Goal: Check status: Check status

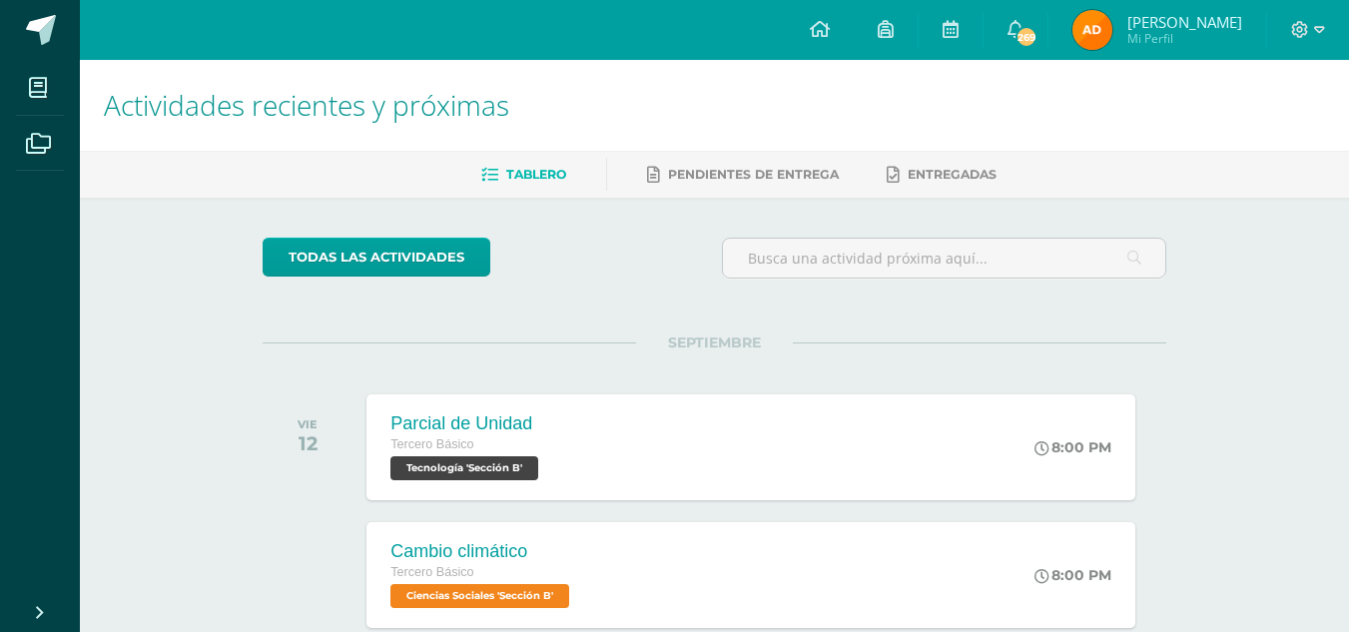
click at [1101, 50] on span "[PERSON_NAME] Mi Perfil" at bounding box center [1158, 30] width 178 height 40
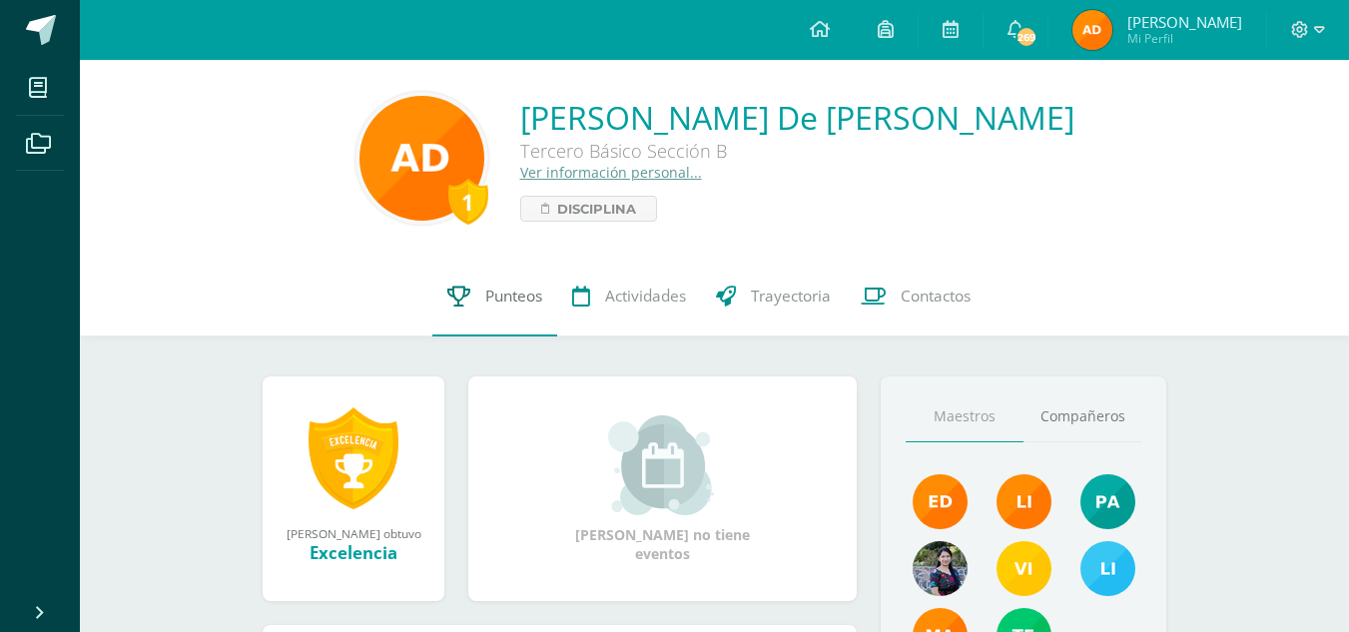
click at [502, 302] on span "Punteos" at bounding box center [513, 296] width 57 height 21
click at [518, 320] on link "Punteos" at bounding box center [494, 297] width 125 height 80
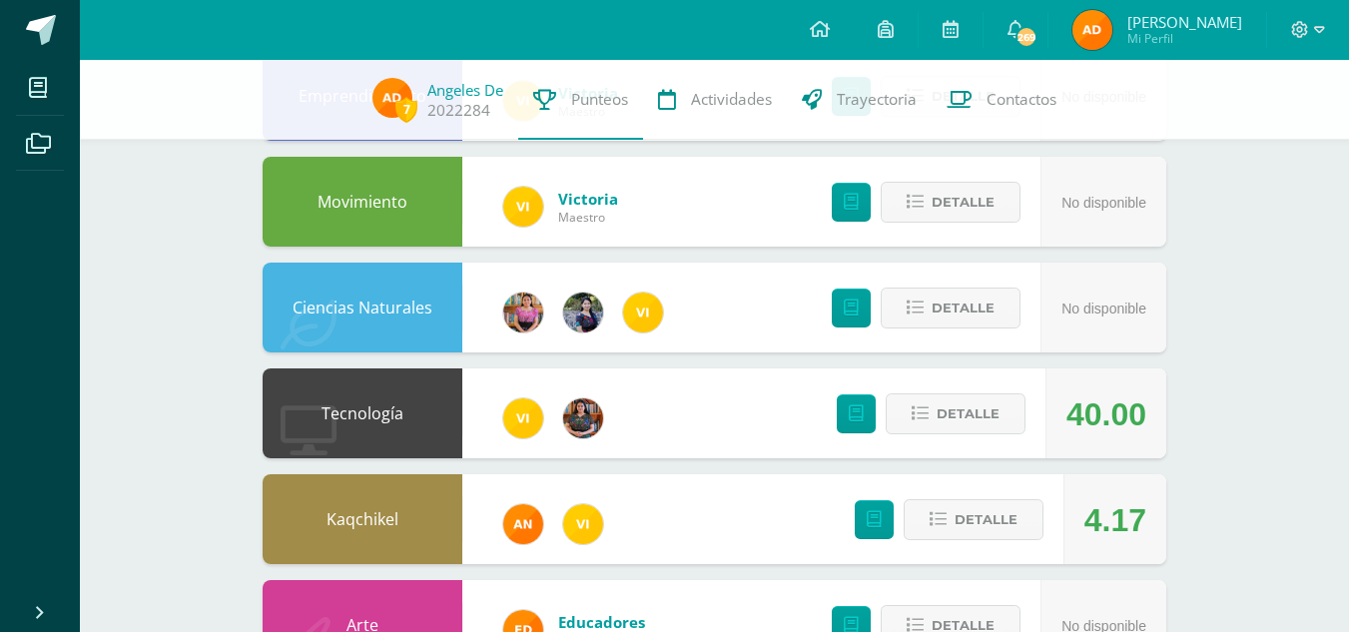
scroll to position [265, 0]
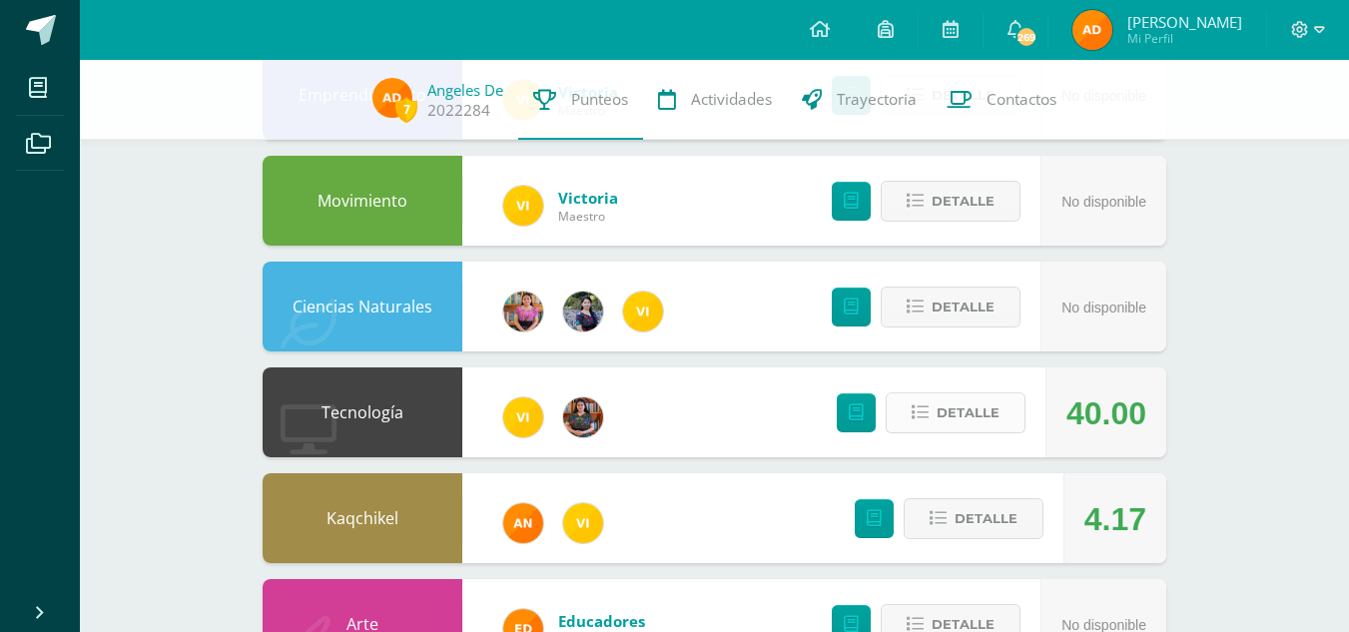
click at [1004, 429] on button "Detalle" at bounding box center [956, 412] width 140 height 41
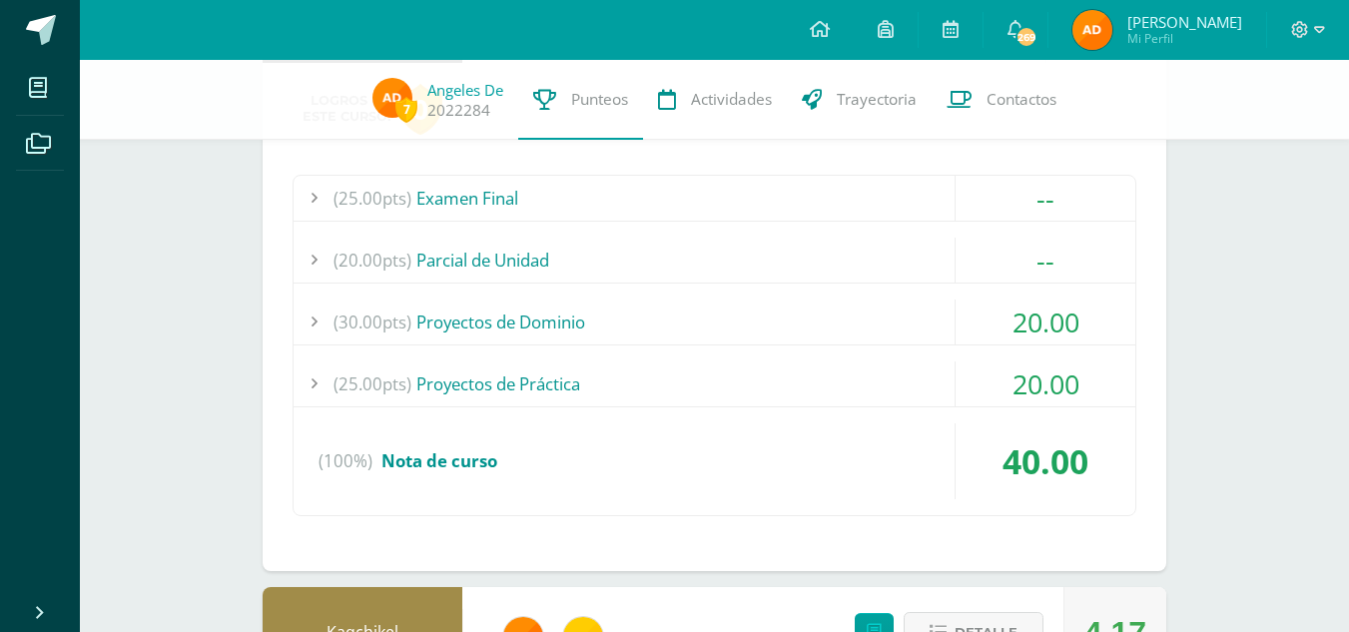
scroll to position [641, 0]
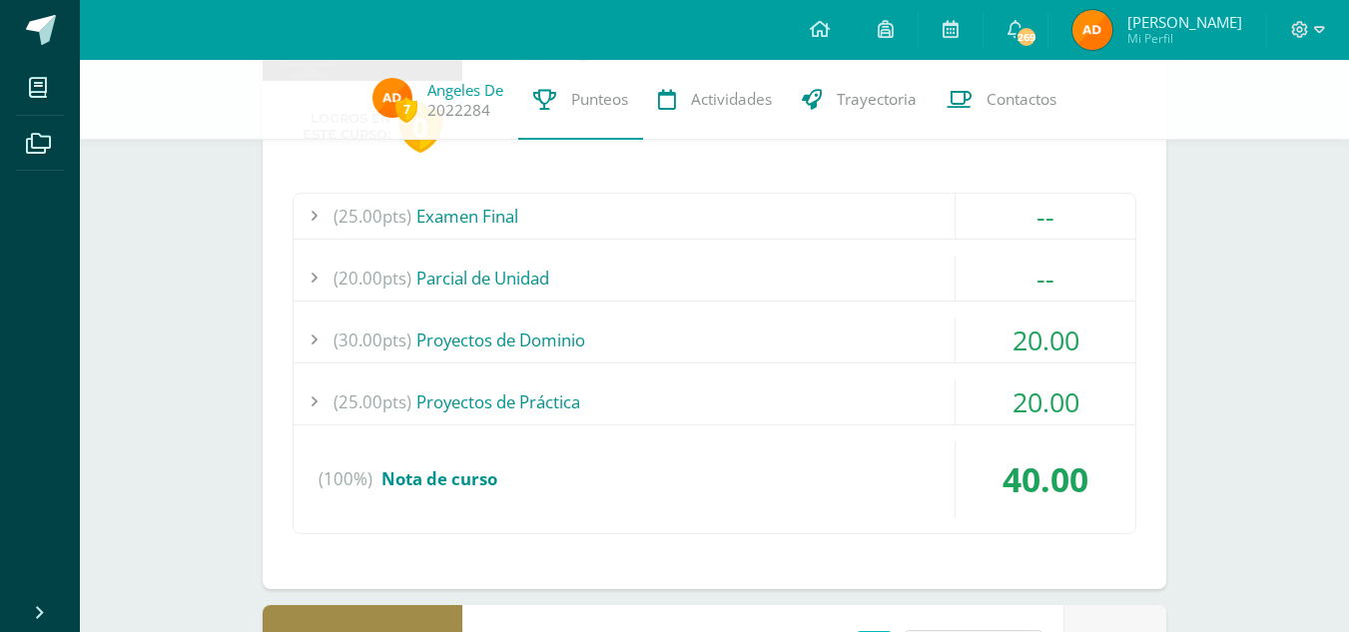
click at [910, 344] on div "(30.00pts) Proyectos de Dominio" at bounding box center [715, 340] width 842 height 45
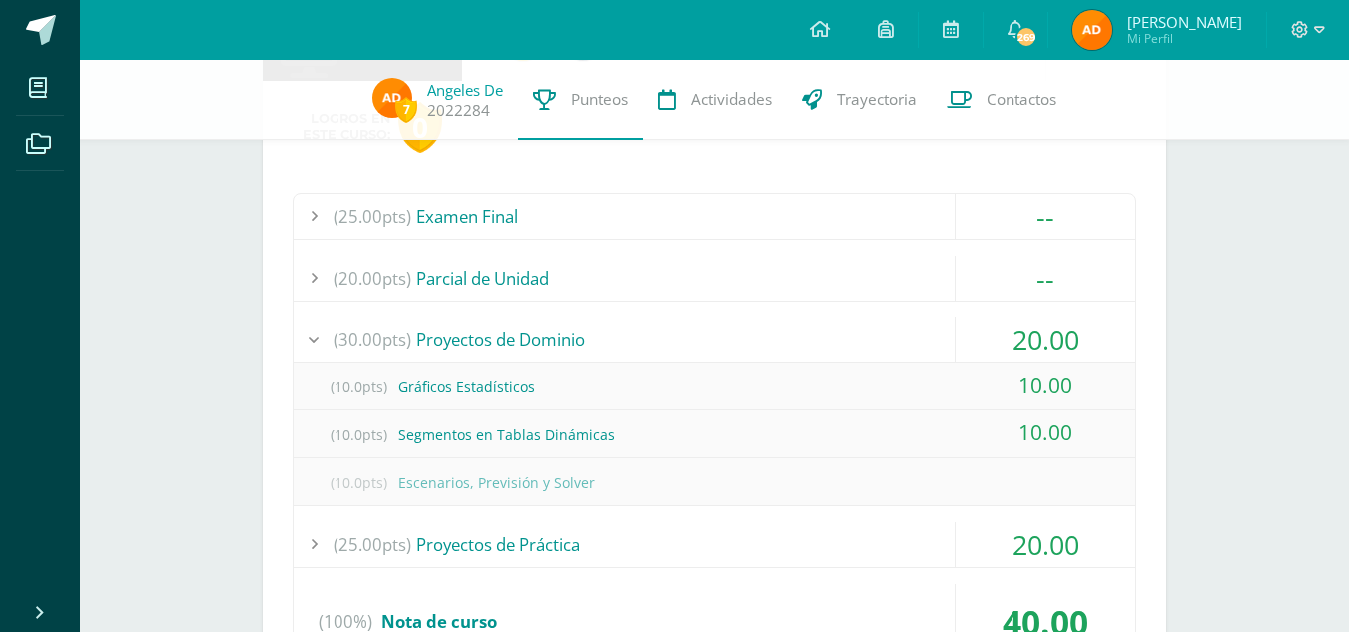
click at [910, 344] on div "(30.00pts) Proyectos de Dominio" at bounding box center [715, 340] width 842 height 45
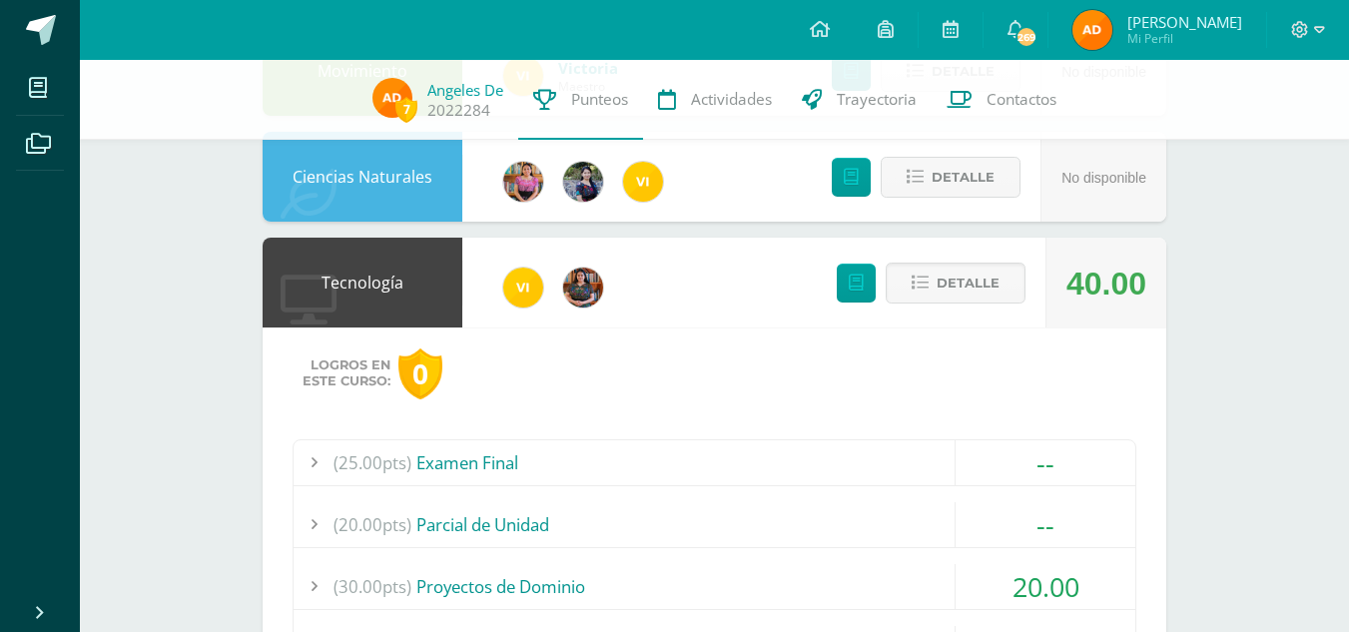
scroll to position [393, 0]
click at [968, 281] on span "Detalle" at bounding box center [968, 284] width 63 height 37
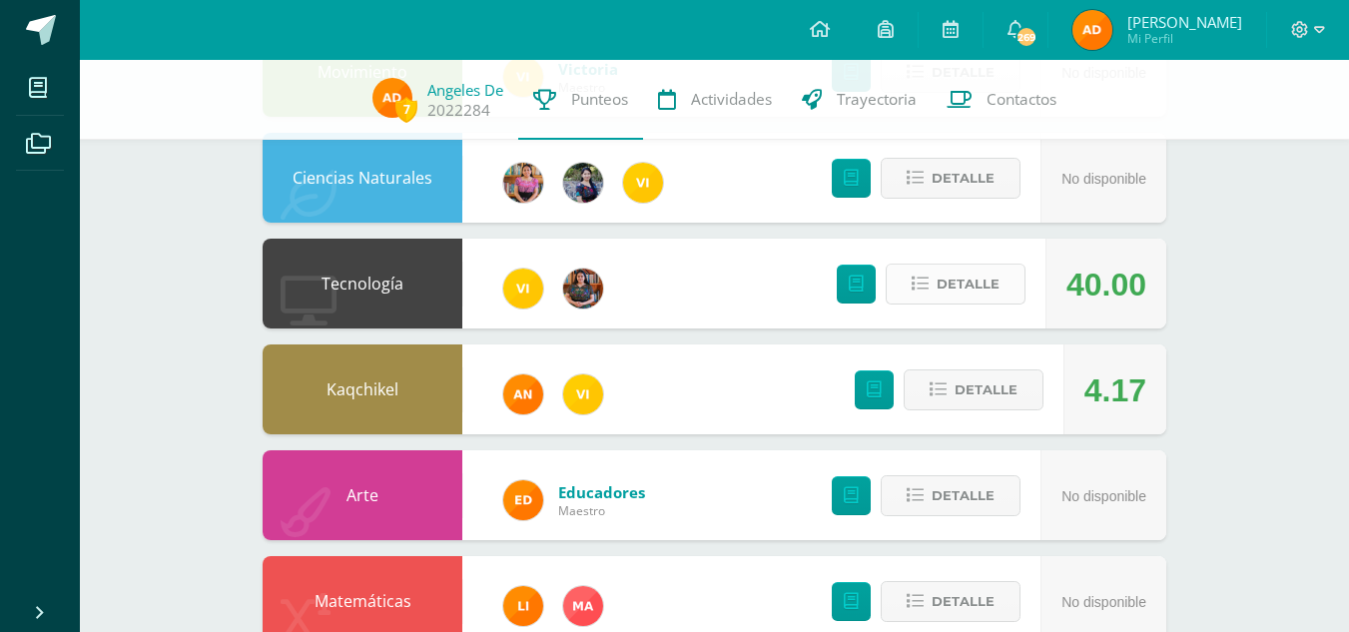
scroll to position [0, 0]
